Goal: Information Seeking & Learning: Learn about a topic

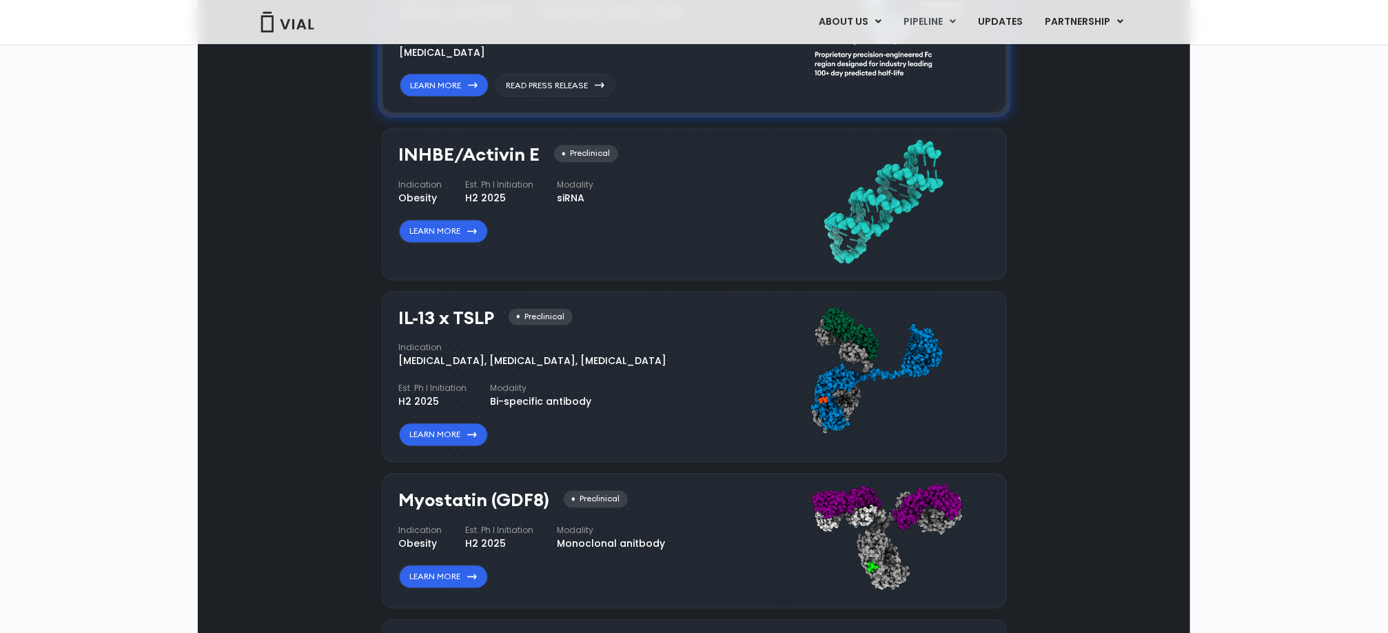
scroll to position [1241, 0]
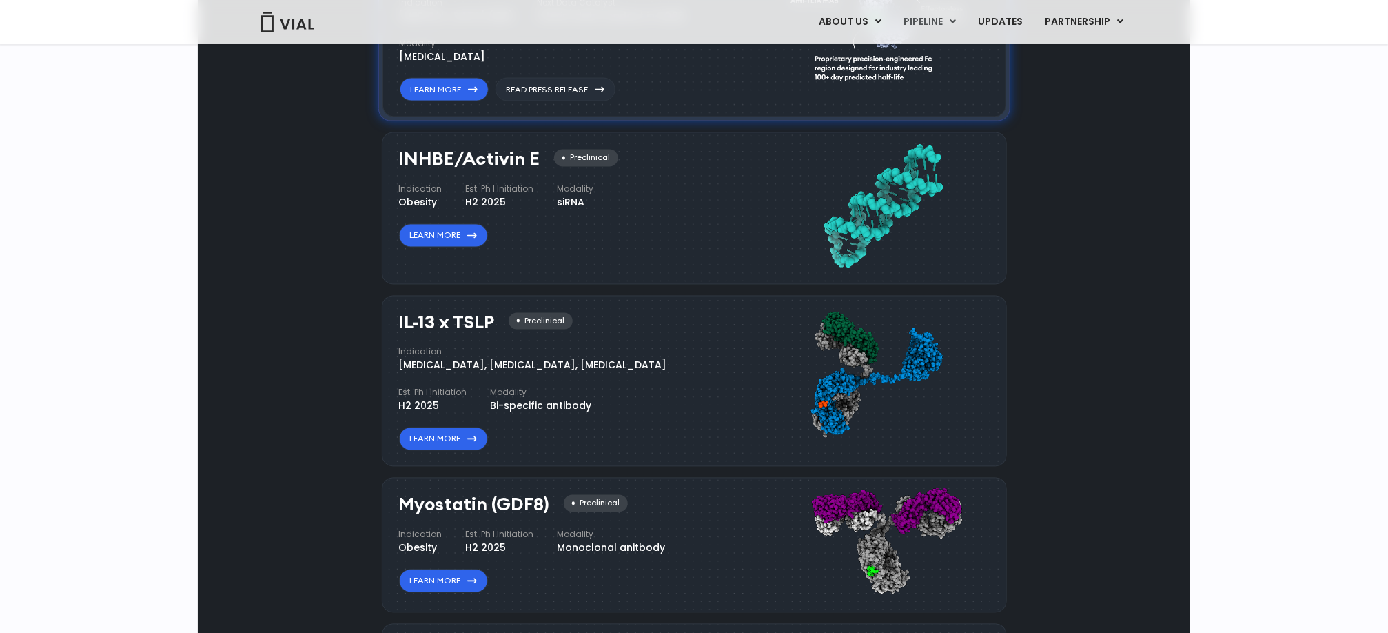
drag, startPoint x: 494, startPoint y: 323, endPoint x: 398, endPoint y: 323, distance: 96.5
click at [398, 323] on div "IL-13 x TSLP Preclinical Indication Atopic Dermatitis, Asthma, Chronic Sinusiti…" at bounding box center [694, 382] width 625 height 172
copy h3 "IL-13 x TSLP"
click at [418, 437] on link "Learn More" at bounding box center [443, 438] width 89 height 23
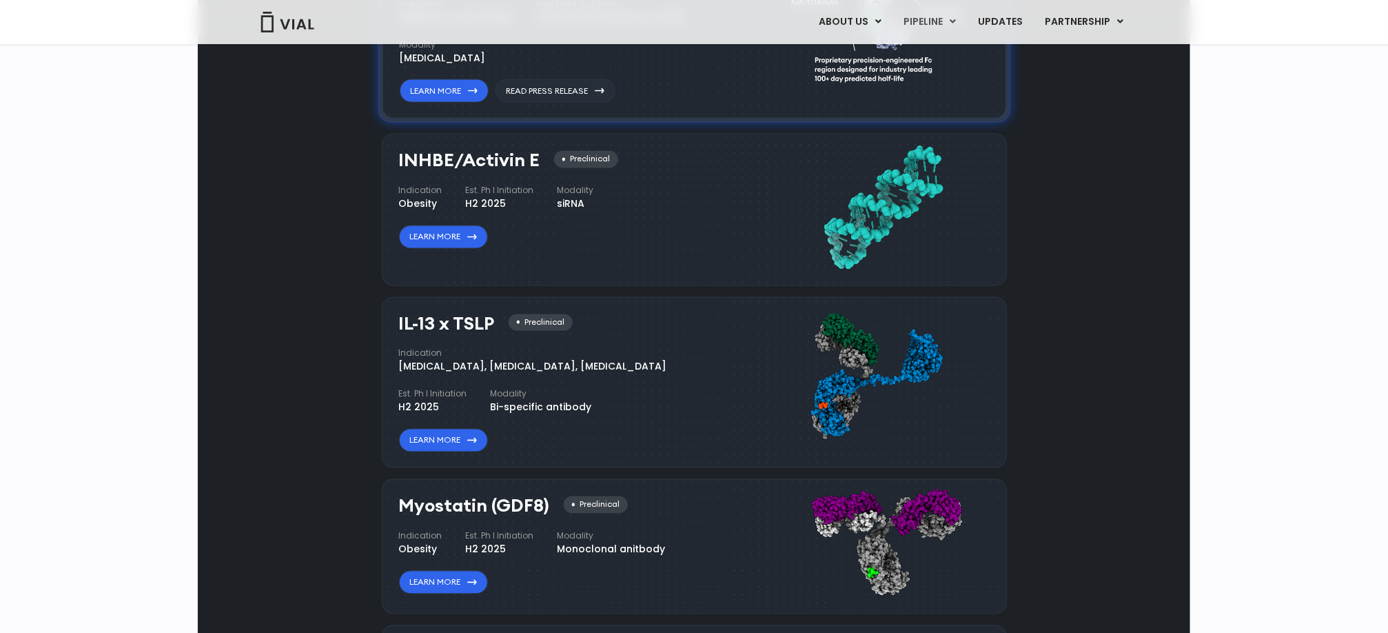
scroll to position [1241, 0]
